Goal: Task Accomplishment & Management: Manage account settings

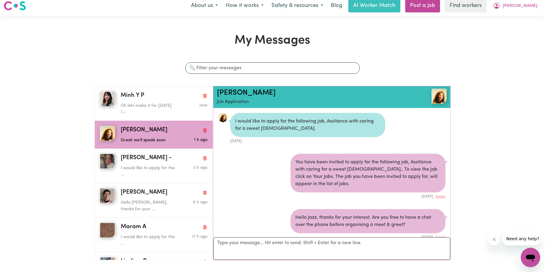
scroll to position [304, 0]
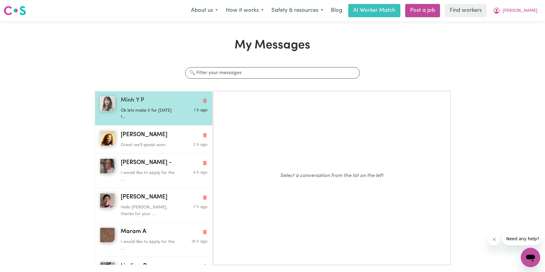
click at [179, 117] on div "1 h ago" at bounding box center [193, 112] width 29 height 15
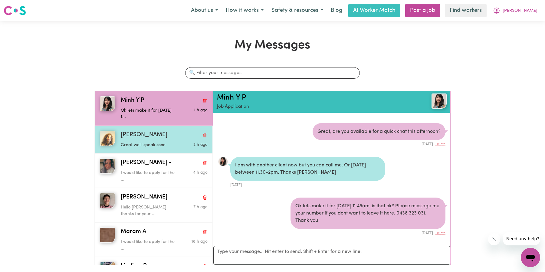
click at [136, 137] on span "[PERSON_NAME]" at bounding box center [144, 135] width 47 height 9
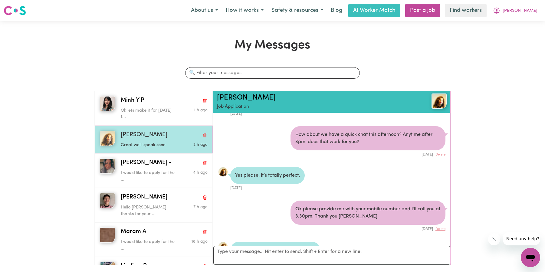
scroll to position [305, 0]
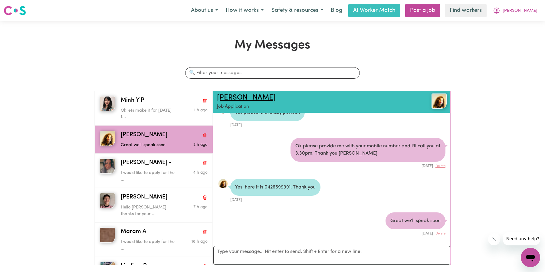
click at [235, 97] on link "[PERSON_NAME]" at bounding box center [246, 97] width 59 height 7
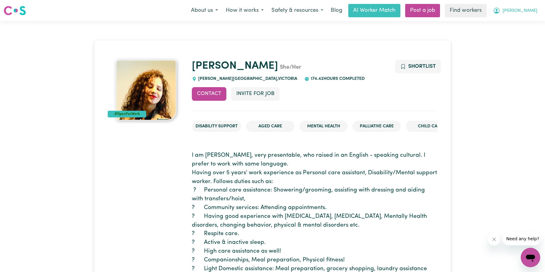
click at [532, 12] on span "[PERSON_NAME]" at bounding box center [520, 11] width 35 height 7
click at [517, 25] on link "My Dashboard" at bounding box center [517, 24] width 48 height 12
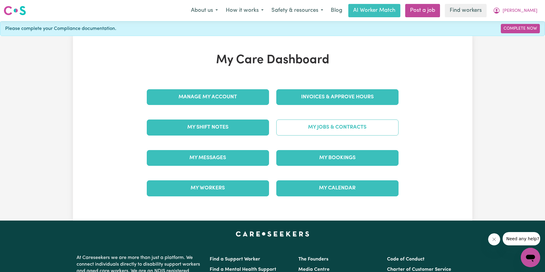
click at [312, 130] on link "My Jobs & Contracts" at bounding box center [337, 128] width 122 height 16
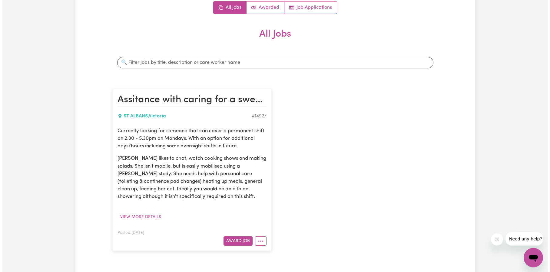
scroll to position [78, 0]
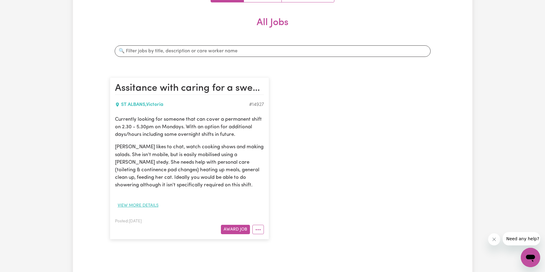
click at [142, 208] on button "View more details" at bounding box center [138, 205] width 46 height 9
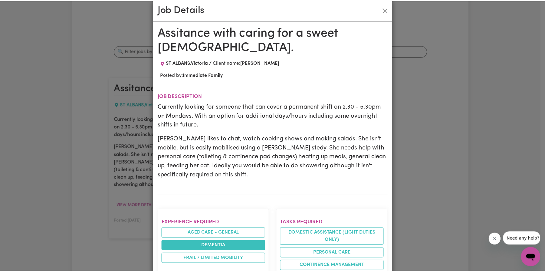
scroll to position [0, 0]
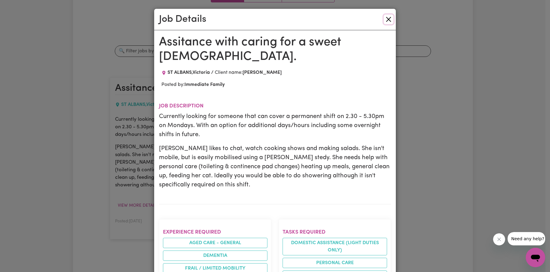
click at [386, 20] on button "Close" at bounding box center [389, 20] width 10 height 10
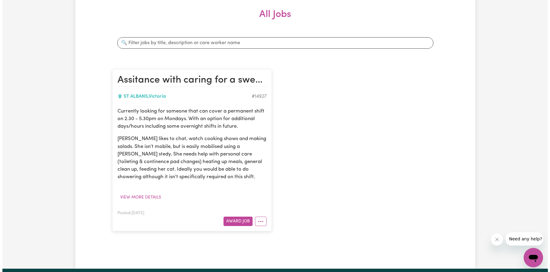
scroll to position [121, 0]
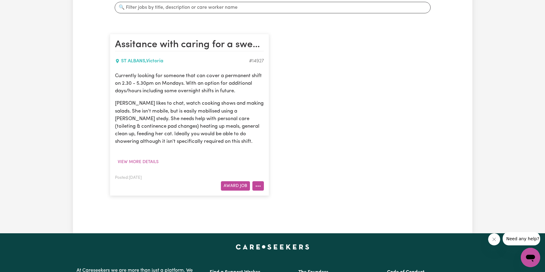
click at [258, 183] on button "More options" at bounding box center [259, 185] width 12 height 9
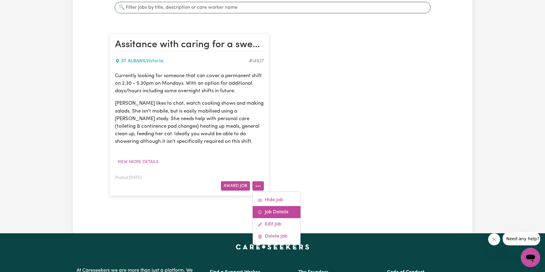
click at [278, 210] on link "Job Details" at bounding box center [277, 212] width 48 height 12
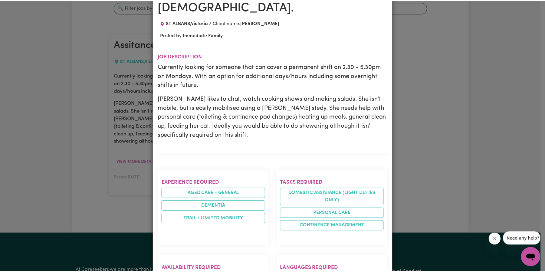
scroll to position [0, 0]
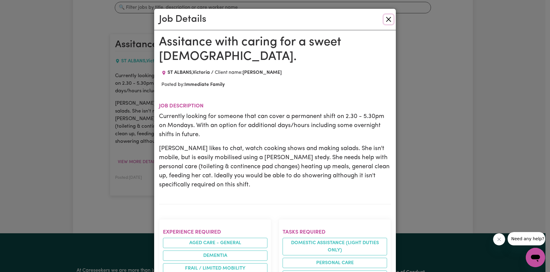
click at [389, 18] on button "Close" at bounding box center [389, 20] width 10 height 10
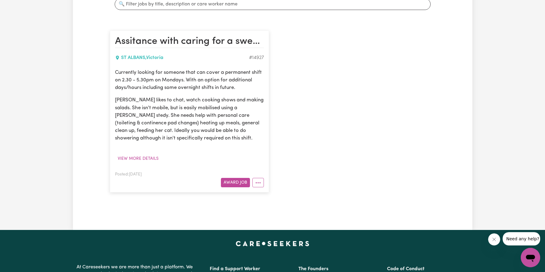
scroll to position [121, 0]
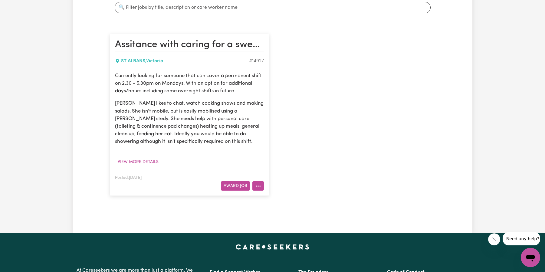
click at [260, 186] on circle "More options" at bounding box center [259, 186] width 1 height 1
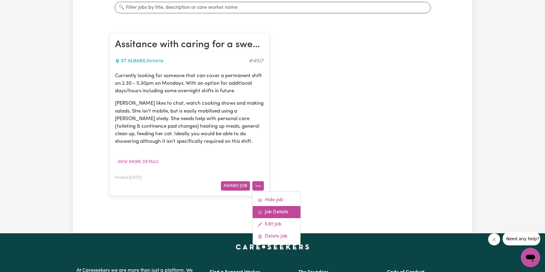
click at [278, 207] on link "Job Details" at bounding box center [277, 212] width 48 height 12
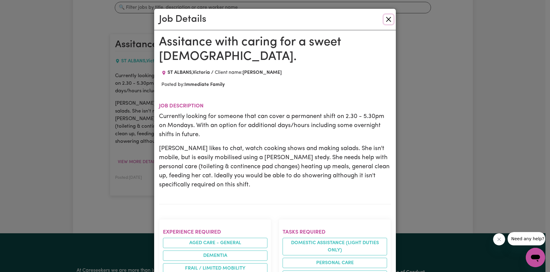
click at [385, 22] on button "Close" at bounding box center [389, 20] width 10 height 10
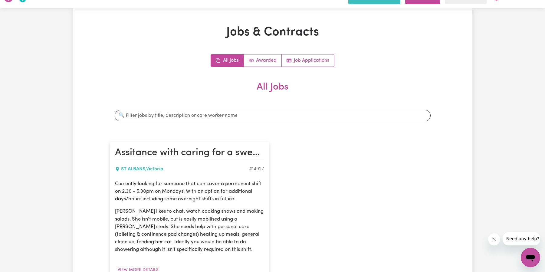
scroll to position [0, 0]
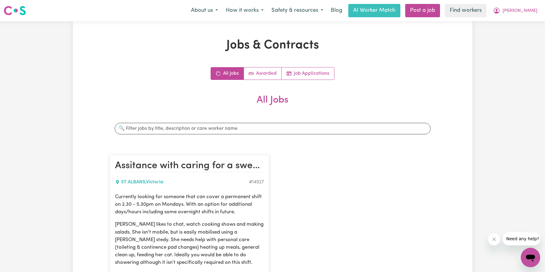
click at [257, 168] on h2 "Assitance with caring for a sweet [DEMOGRAPHIC_DATA]." at bounding box center [189, 166] width 149 height 12
click at [532, 12] on span "[PERSON_NAME]" at bounding box center [520, 11] width 35 height 7
click at [521, 25] on link "My Dashboard" at bounding box center [517, 24] width 48 height 12
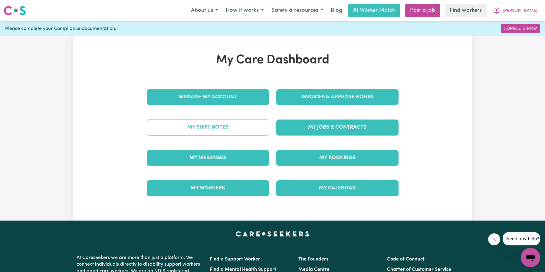
click at [224, 131] on link "My Shift Notes" at bounding box center [208, 128] width 122 height 16
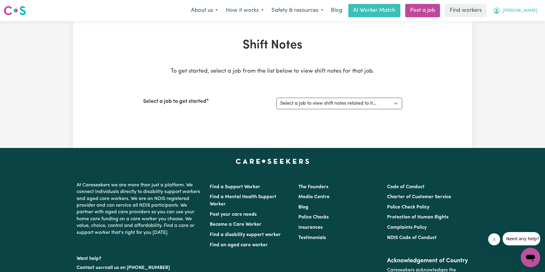
click at [536, 12] on span "[PERSON_NAME]" at bounding box center [520, 11] width 35 height 7
click at [529, 21] on link "My Dashboard" at bounding box center [517, 24] width 48 height 12
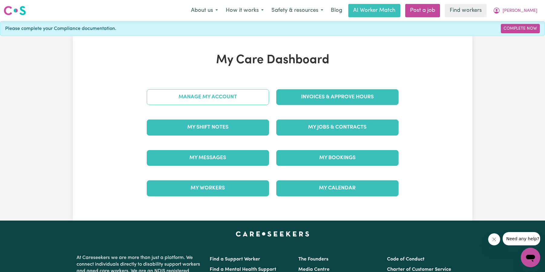
click at [230, 98] on link "Manage My Account" at bounding box center [208, 97] width 122 height 16
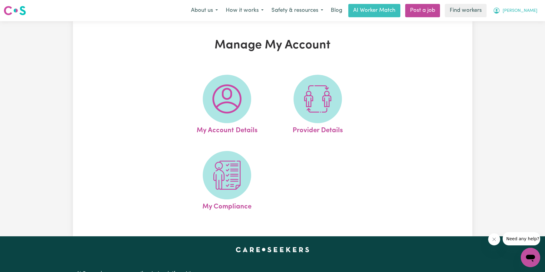
click at [533, 11] on span "[PERSON_NAME]" at bounding box center [520, 11] width 35 height 7
click at [530, 22] on link "My Dashboard" at bounding box center [517, 24] width 48 height 12
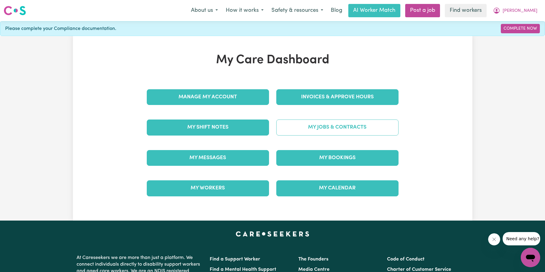
click at [348, 125] on link "My Jobs & Contracts" at bounding box center [337, 128] width 122 height 16
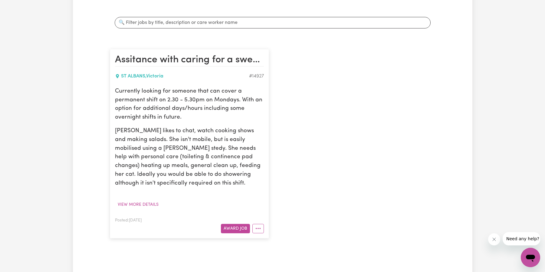
scroll to position [107, 0]
click at [258, 228] on button "More options" at bounding box center [259, 227] width 12 height 9
click at [266, 206] on link "Edit Job" at bounding box center [277, 202] width 48 height 12
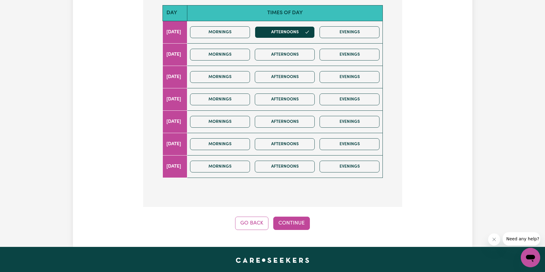
scroll to position [193, 0]
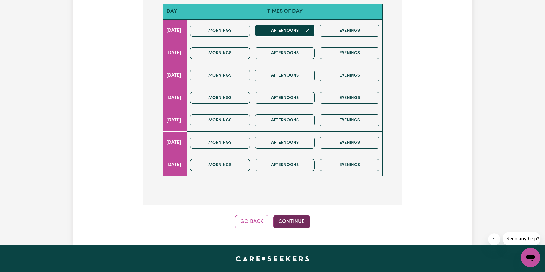
click at [303, 223] on button "Continue" at bounding box center [291, 221] width 37 height 13
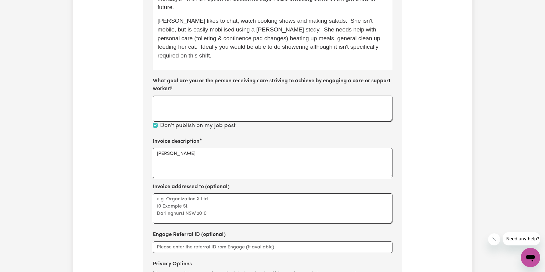
scroll to position [249, 0]
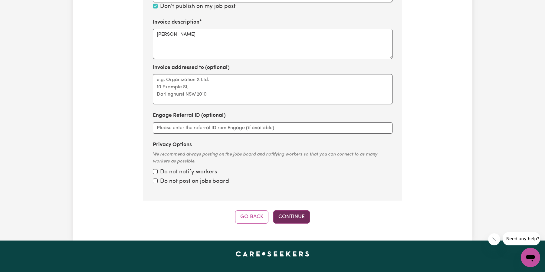
click at [299, 212] on button "Continue" at bounding box center [291, 216] width 37 height 13
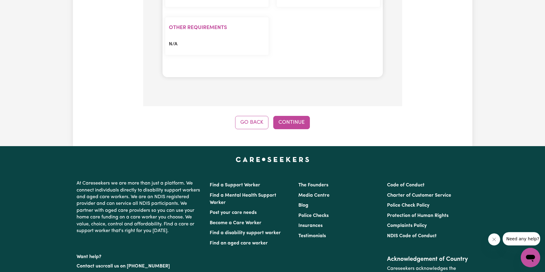
scroll to position [681, 0]
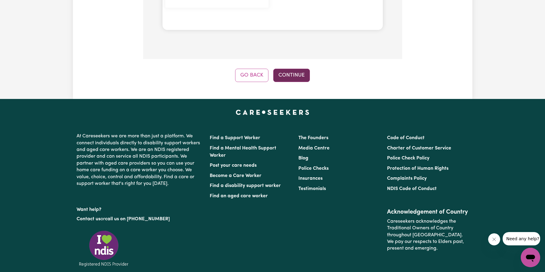
click at [299, 78] on button "Continue" at bounding box center [291, 75] width 37 height 13
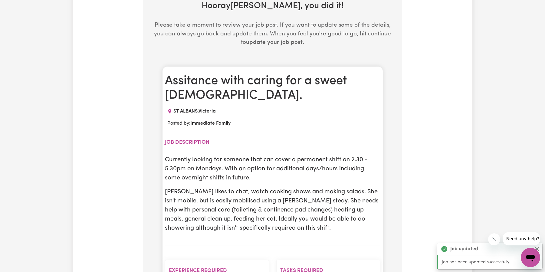
scroll to position [189, 0]
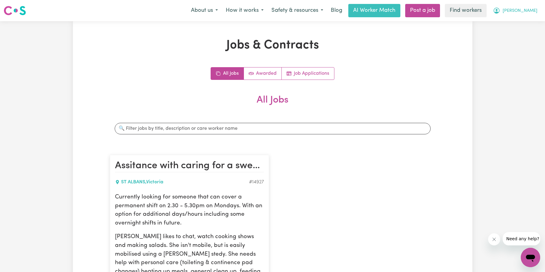
click at [527, 7] on button "[PERSON_NAME]" at bounding box center [515, 10] width 52 height 13
click at [527, 21] on link "My Dashboard" at bounding box center [517, 24] width 48 height 12
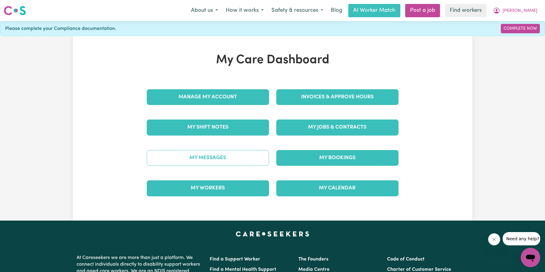
click at [232, 160] on link "My Messages" at bounding box center [208, 158] width 122 height 16
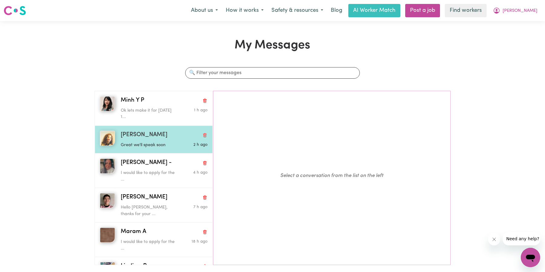
click at [152, 148] on p "Great we'll speak soon" at bounding box center [150, 145] width 58 height 7
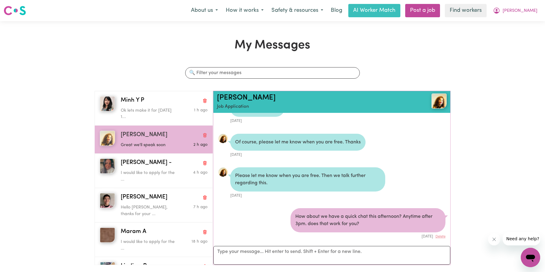
scroll to position [63, 0]
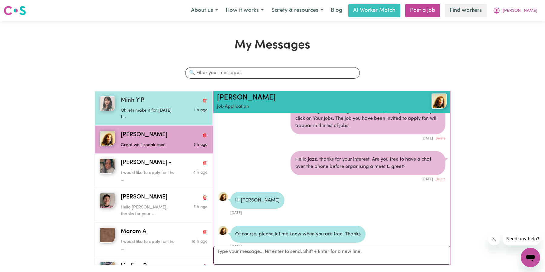
click at [145, 103] on div "Minh Y P" at bounding box center [164, 100] width 87 height 9
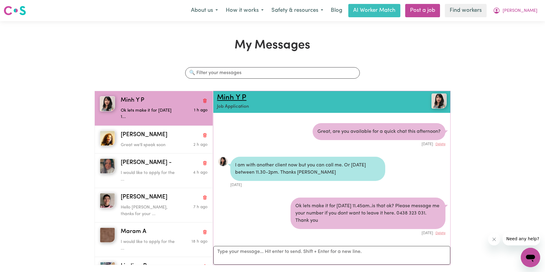
click at [225, 96] on link "Minh Y P" at bounding box center [231, 97] width 29 height 7
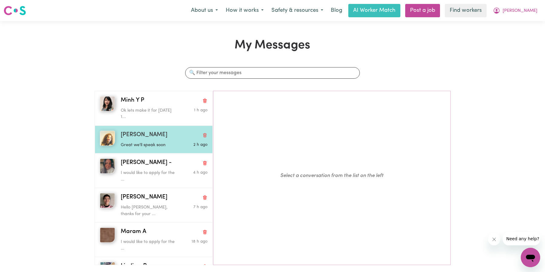
click at [146, 137] on span "[PERSON_NAME]" at bounding box center [144, 135] width 47 height 9
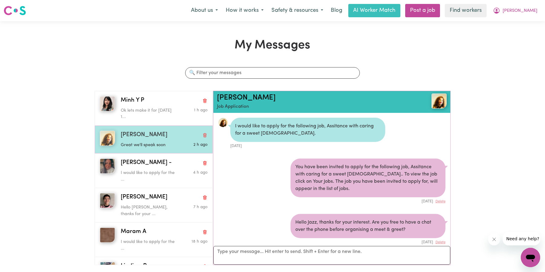
scroll to position [305, 0]
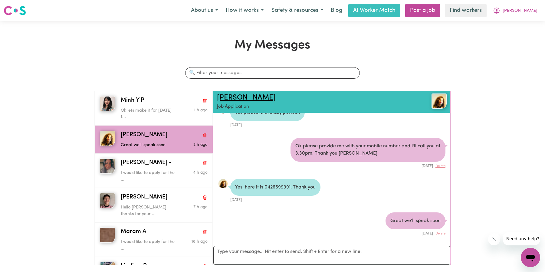
click at [233, 99] on link "[PERSON_NAME]" at bounding box center [246, 97] width 59 height 7
